Goal: Information Seeking & Learning: Stay updated

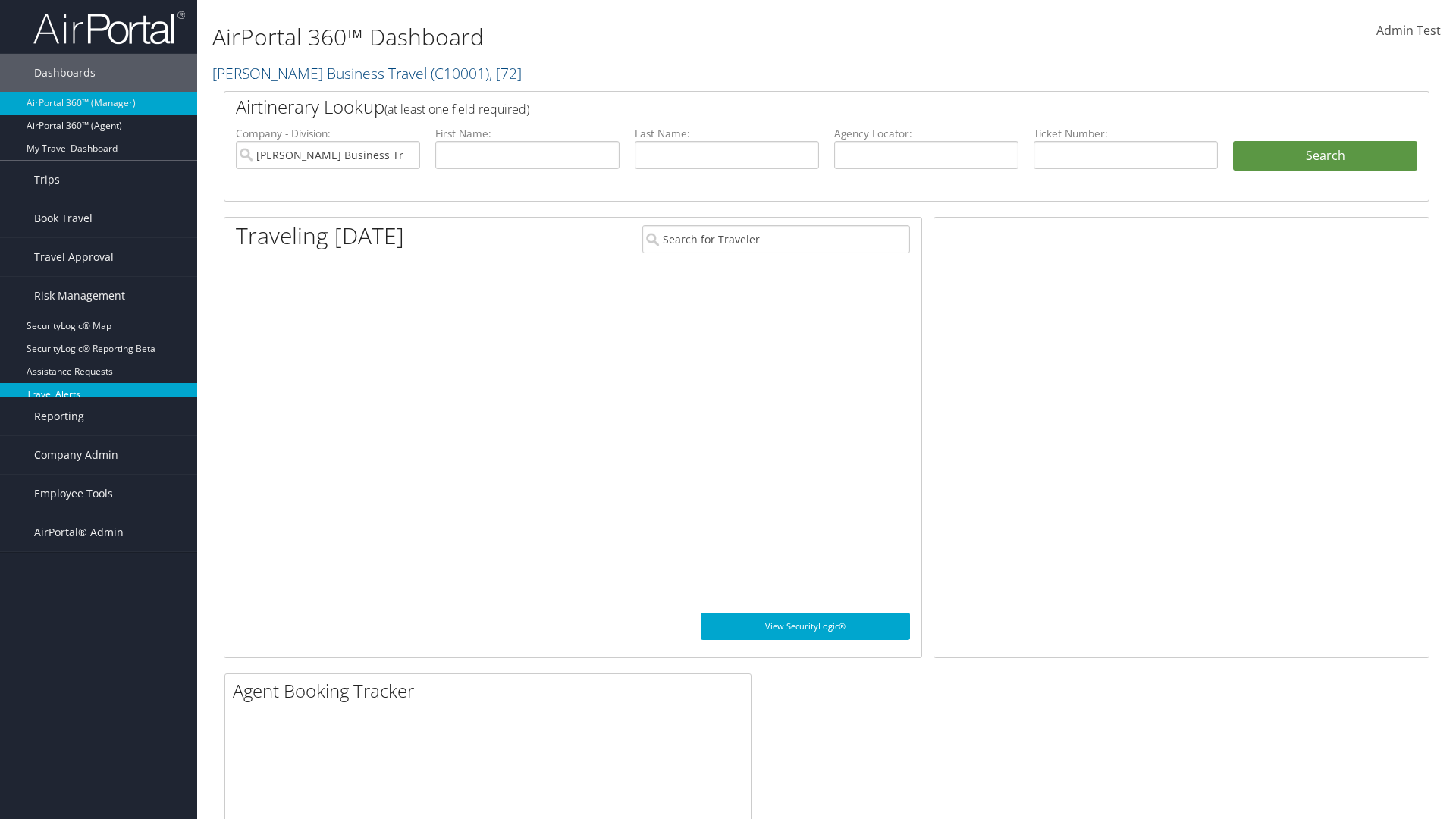
click at [99, 394] on link "Travel Alerts" at bounding box center [99, 394] width 197 height 23
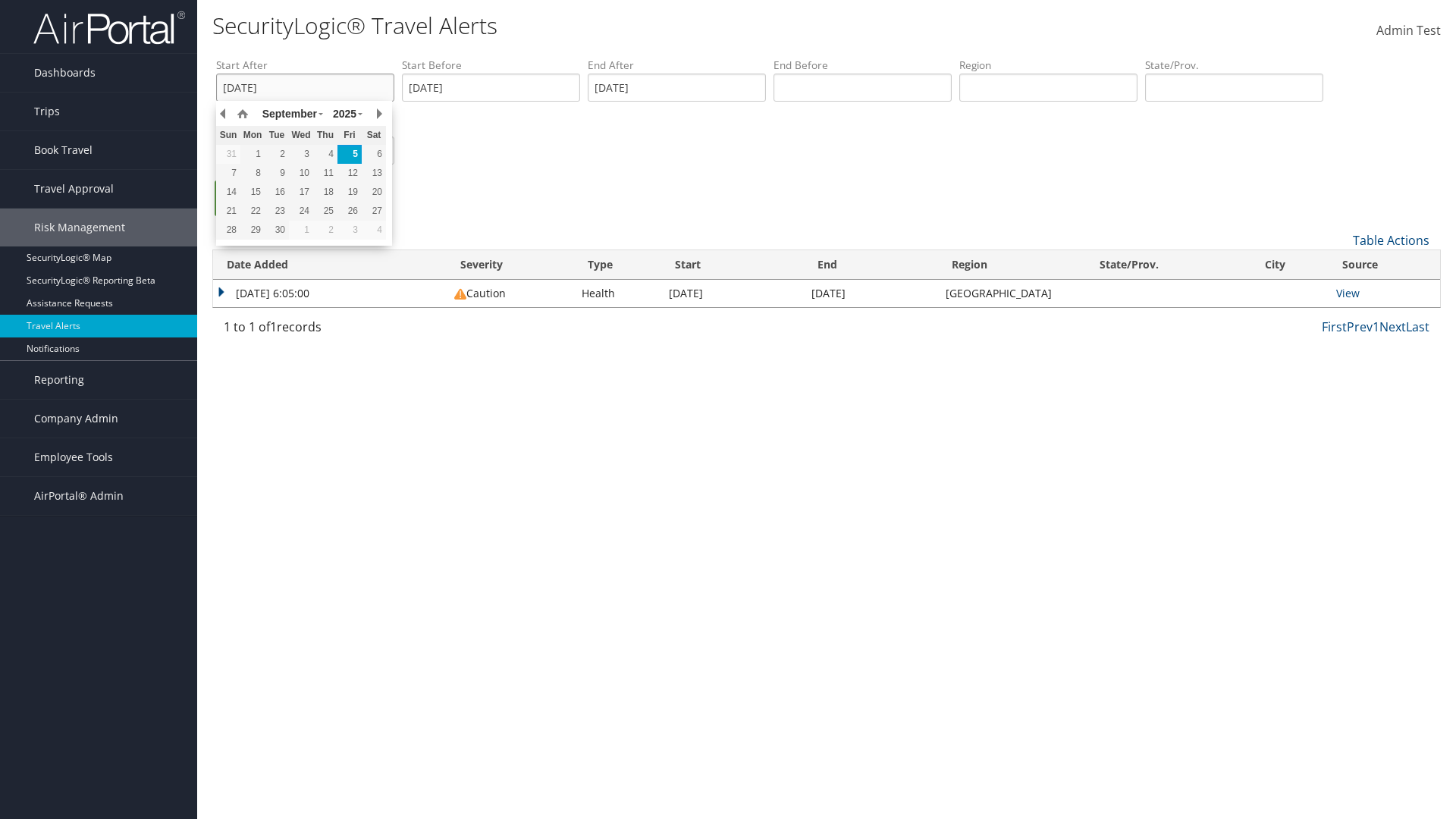
type input "[DATE]"
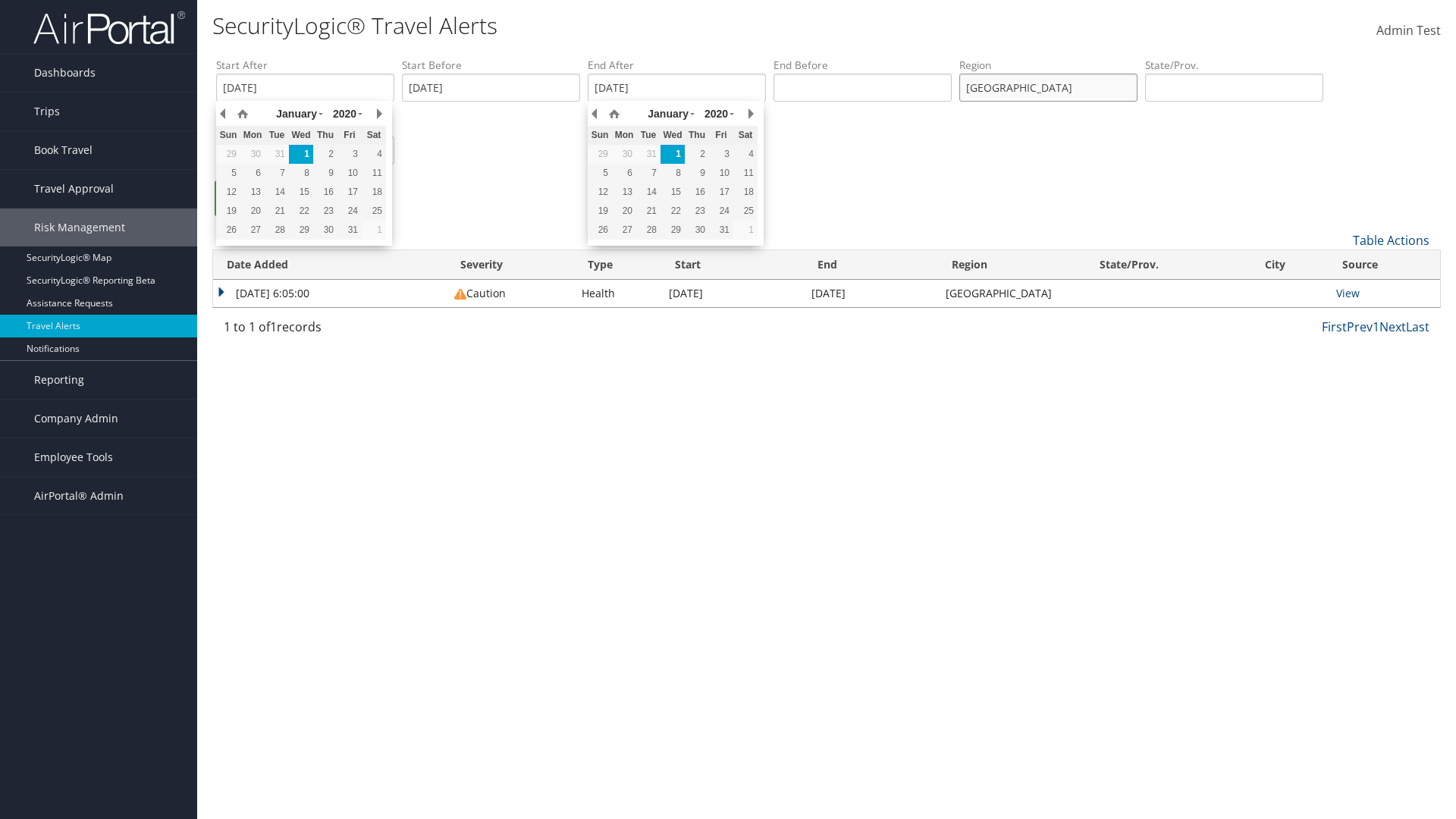
type input "[GEOGRAPHIC_DATA]"
click at [834, 205] on ul "Search" at bounding box center [834, 206] width 1236 height 51
click at [251, 198] on link "Search" at bounding box center [251, 198] width 73 height 36
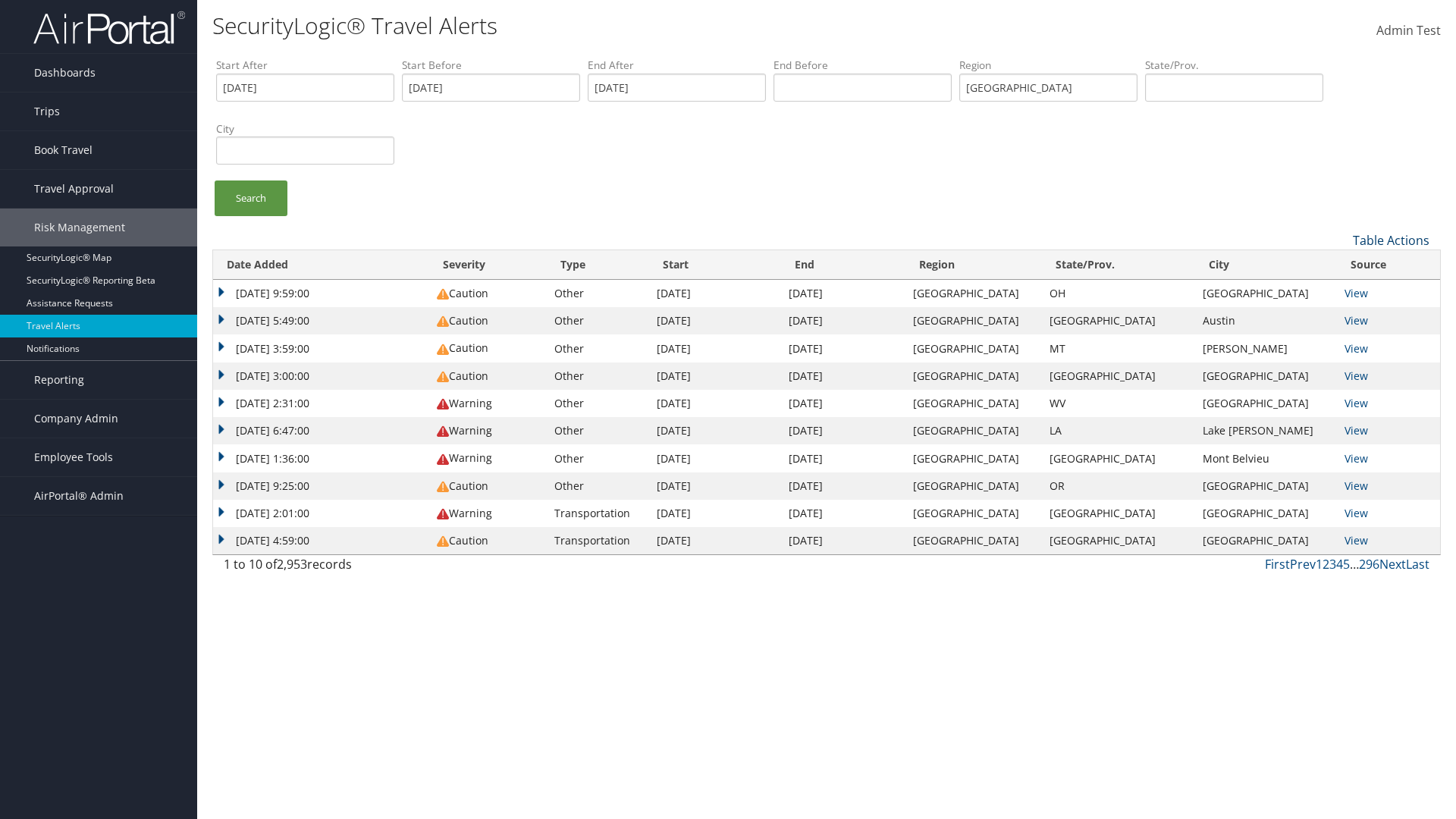
click at [1390, 240] on link "Table Actions" at bounding box center [1390, 241] width 77 height 17
click at [1339, 289] on link "Column Visibility" at bounding box center [1340, 289] width 199 height 26
click at [1339, 265] on link "Date Added" at bounding box center [1340, 266] width 199 height 26
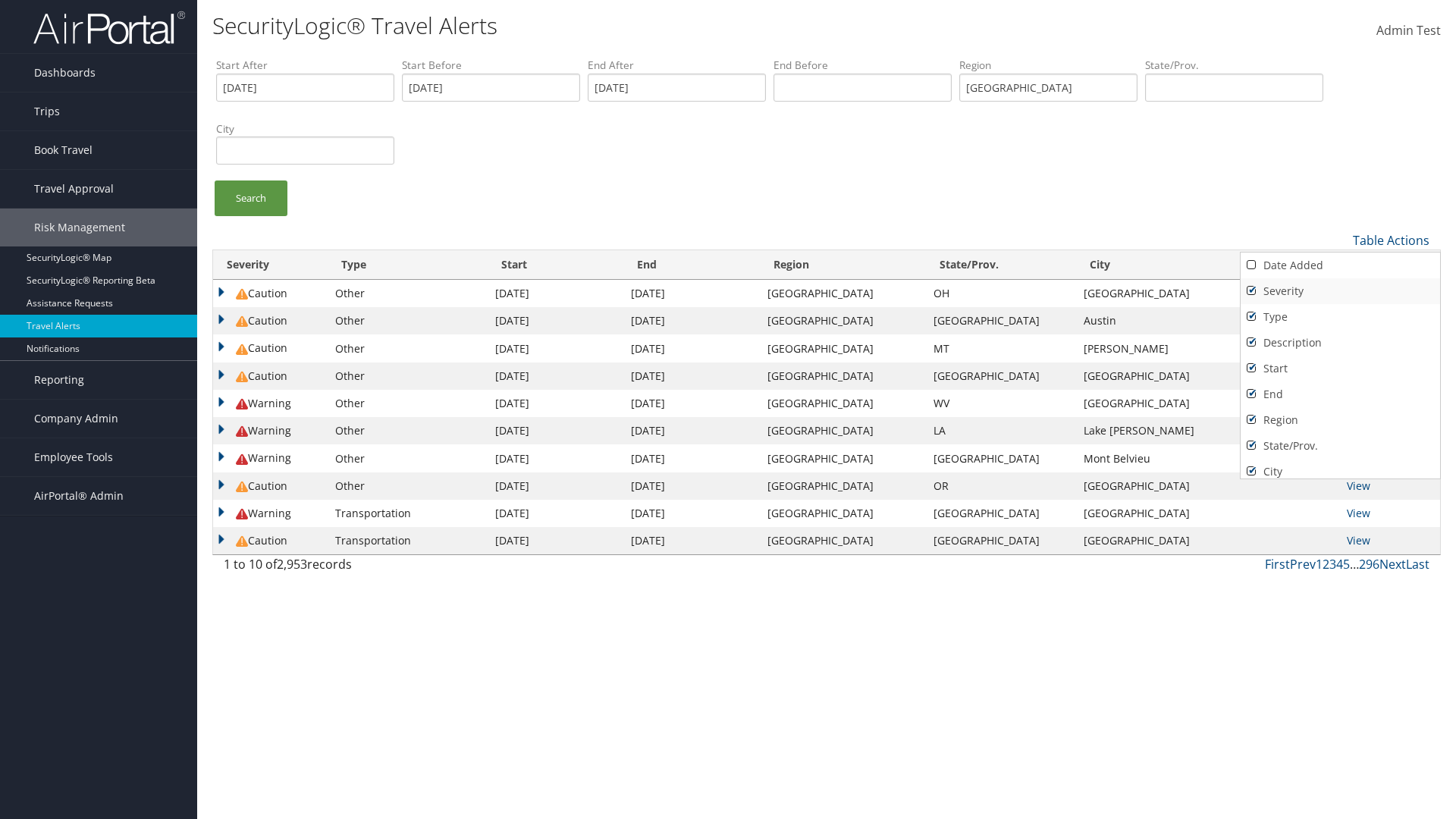
click at [1339, 290] on link "Severity" at bounding box center [1340, 291] width 199 height 26
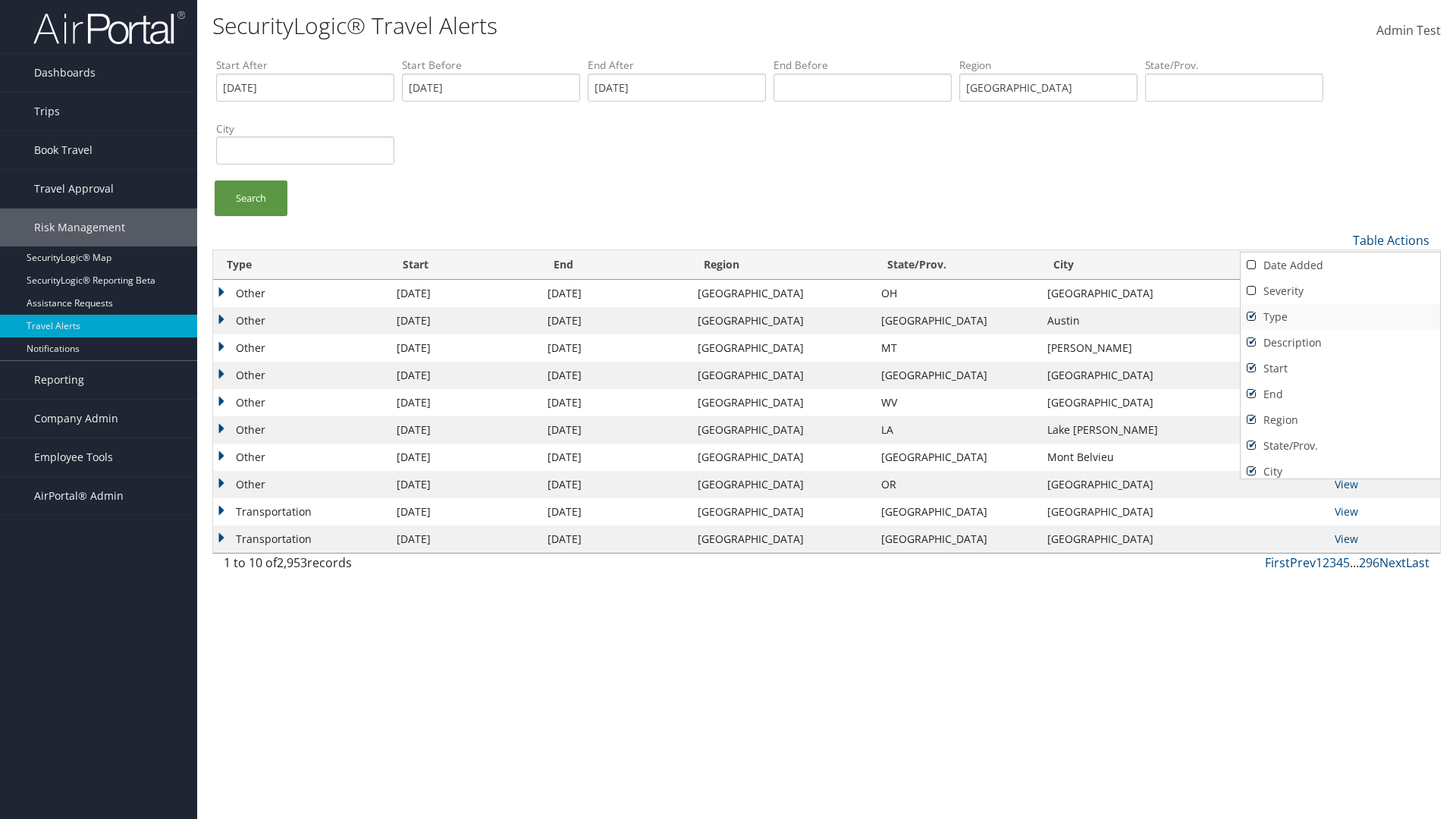
click at [1339, 317] on link "Type" at bounding box center [1340, 317] width 199 height 26
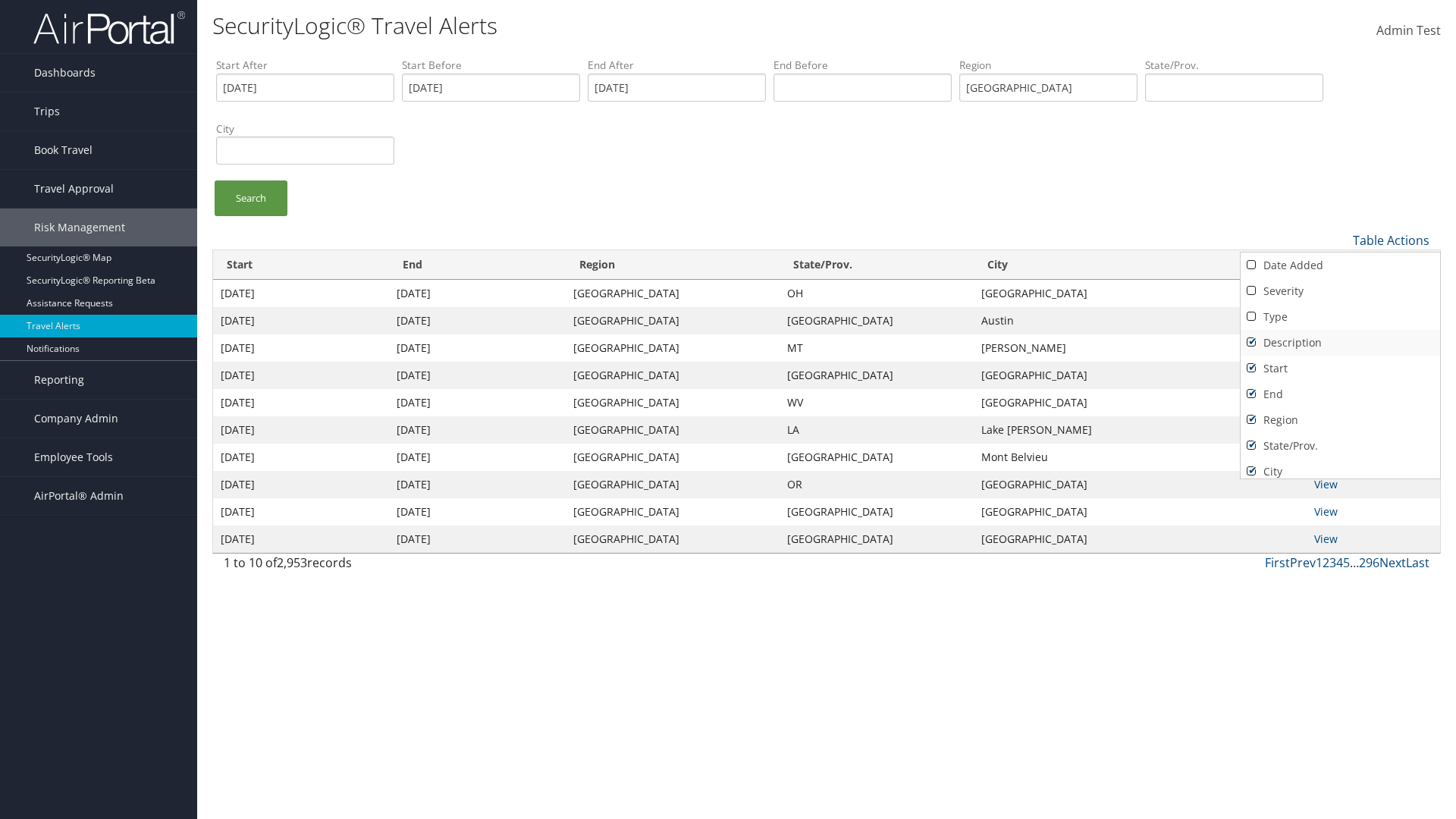
click at [1339, 342] on link "Description" at bounding box center [1340, 343] width 199 height 26
click at [1339, 368] on link "Start" at bounding box center [1340, 369] width 199 height 26
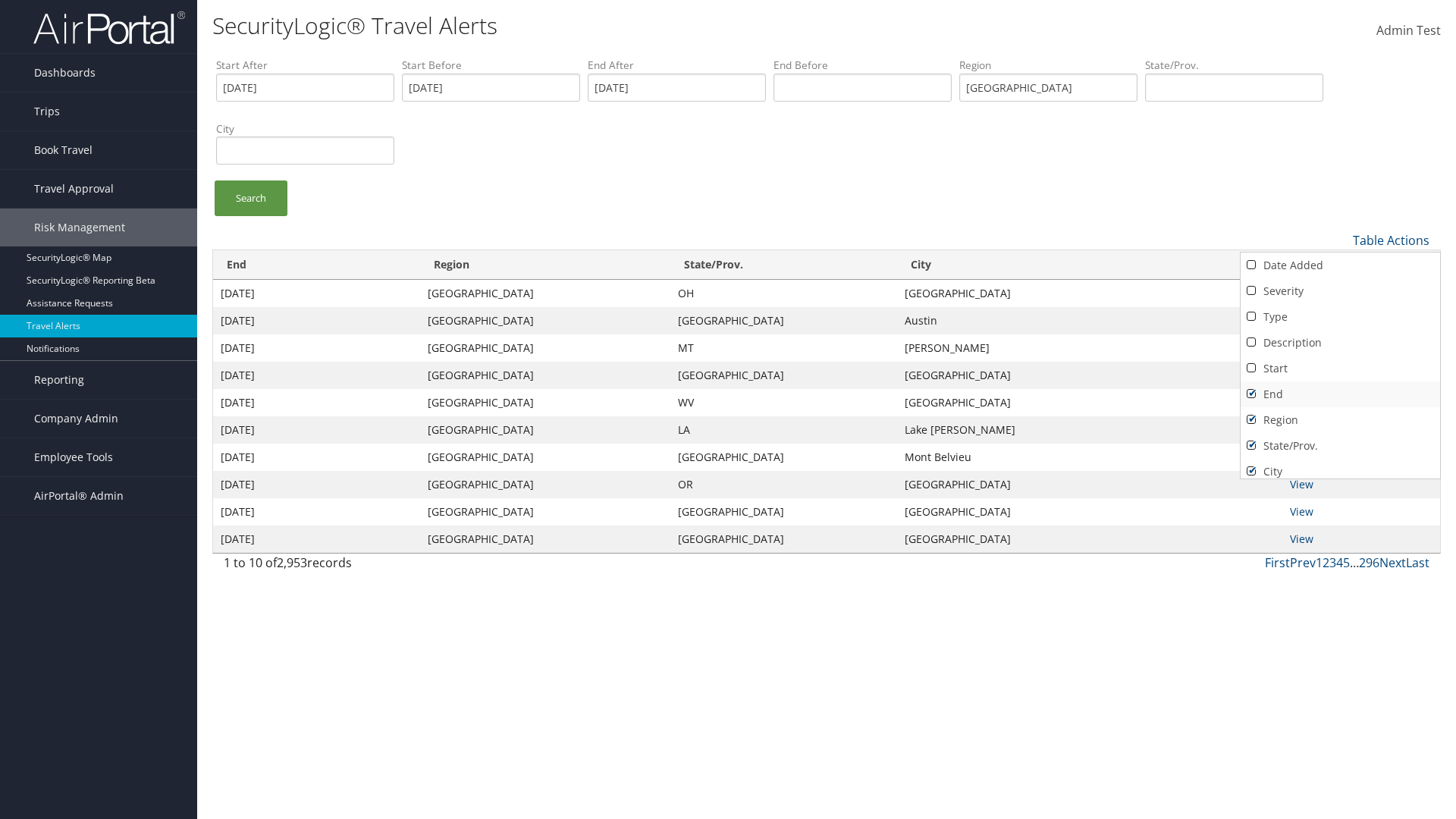
click at [1339, 393] on link "End" at bounding box center [1340, 394] width 199 height 26
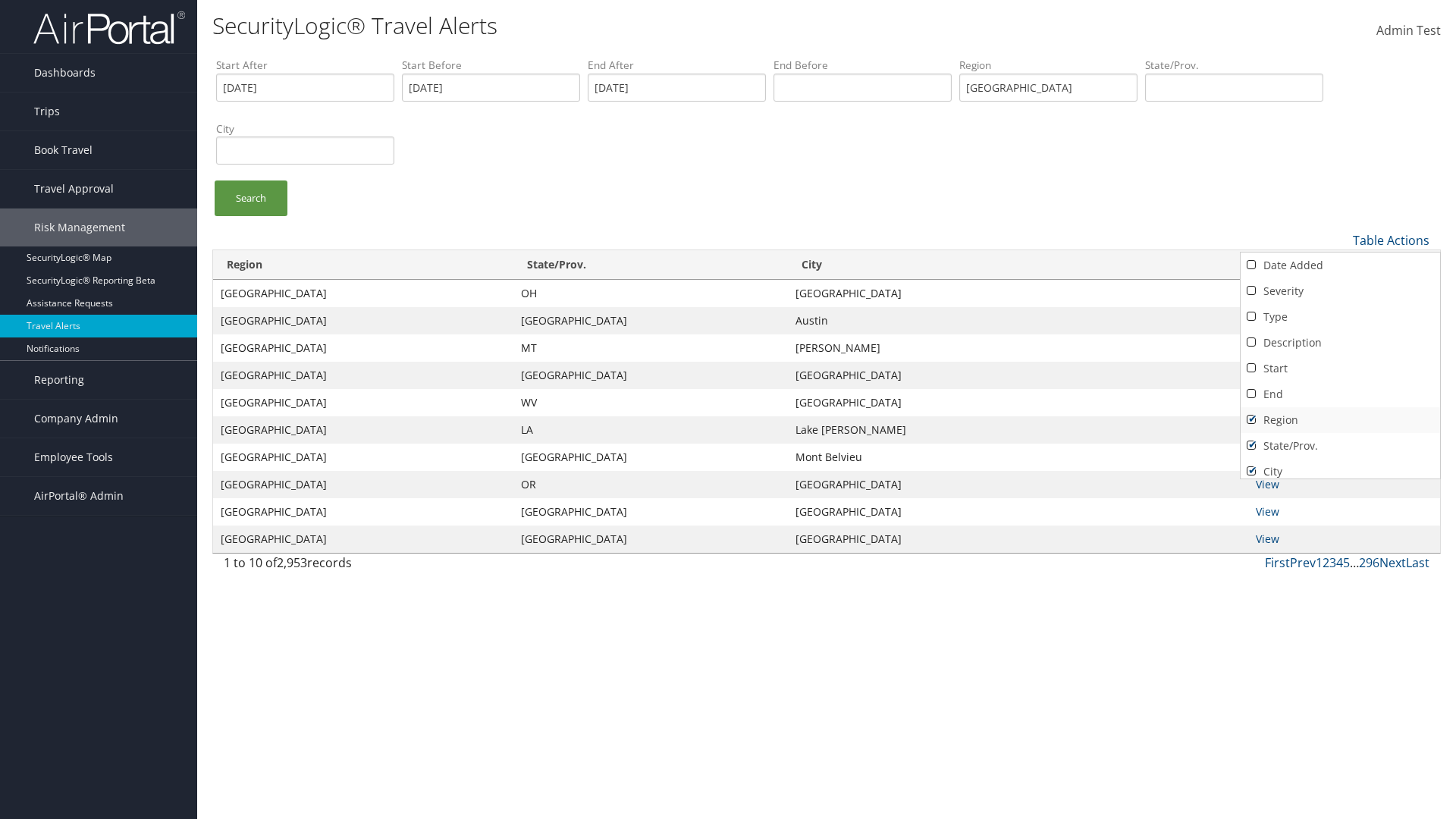
click at [1339, 420] on link "Region" at bounding box center [1340, 420] width 199 height 26
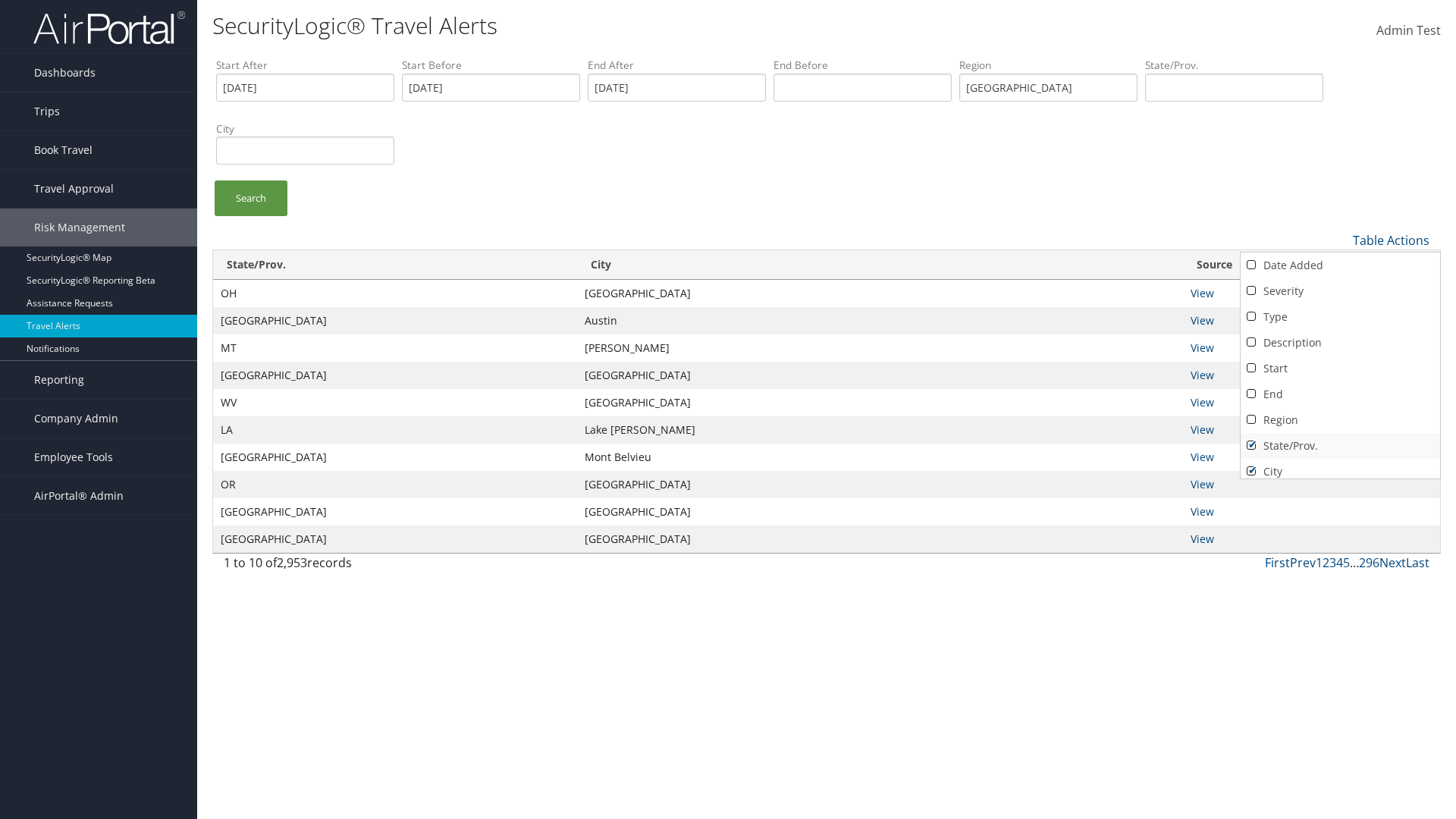
click at [1339, 445] on link "State/Prov." at bounding box center [1340, 446] width 199 height 26
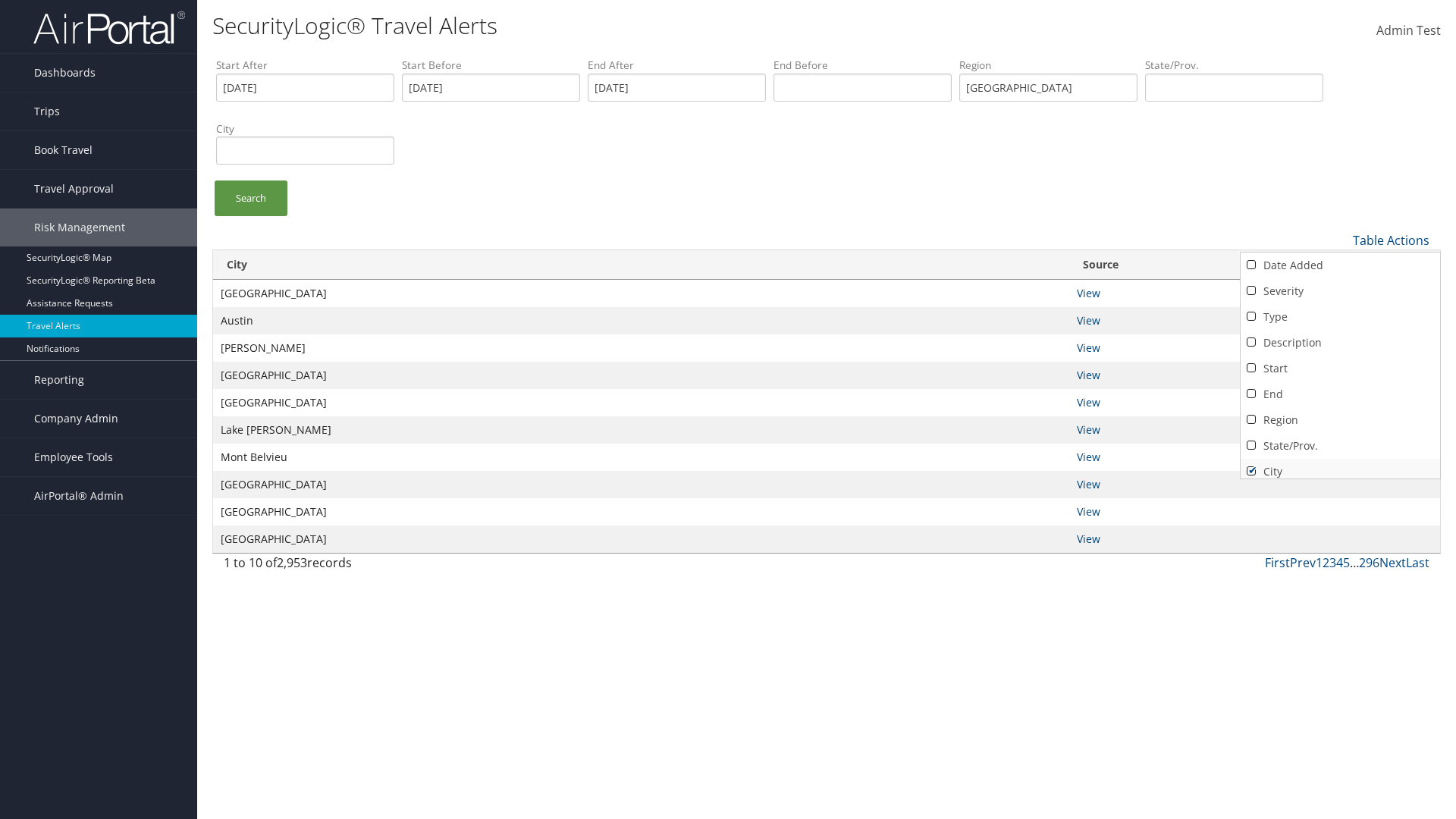
click at [1339, 465] on link "City" at bounding box center [1340, 472] width 199 height 26
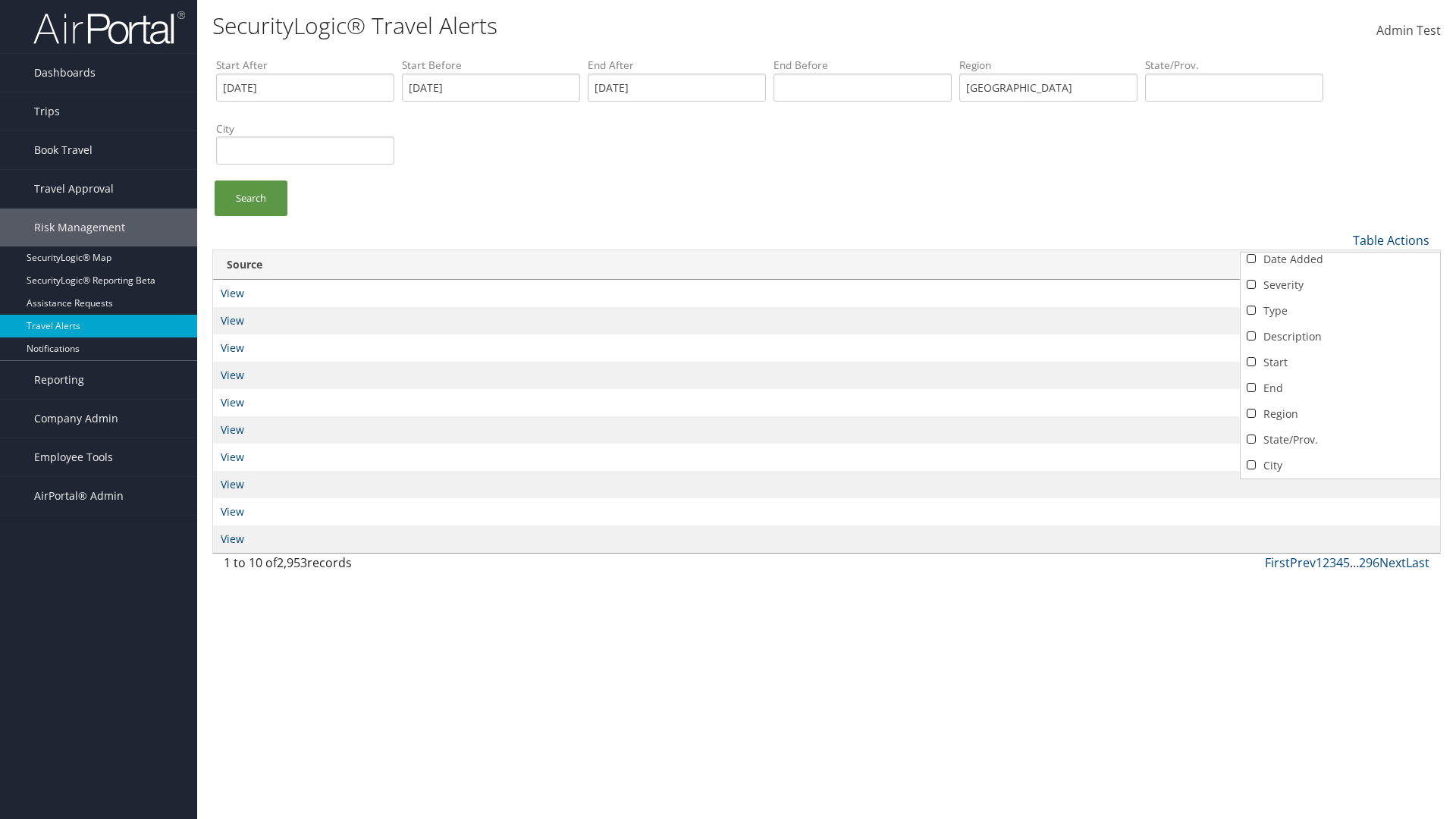
click at [1339, 478] on link "Source" at bounding box center [1340, 491] width 199 height 26
click at [728, 410] on div at bounding box center [728, 410] width 1456 height 819
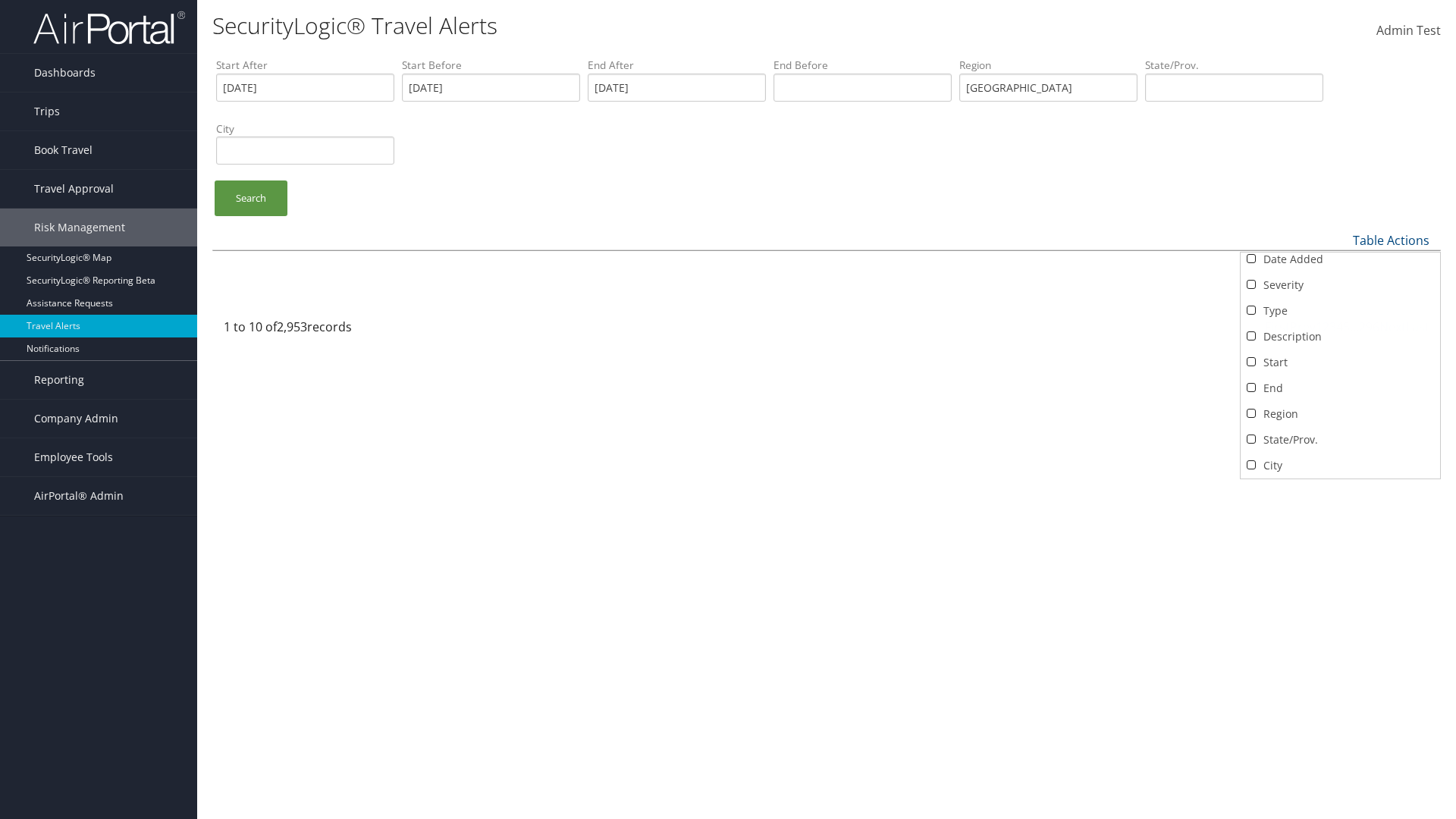
scroll to position [32, 0]
